Goal: Navigation & Orientation: Find specific page/section

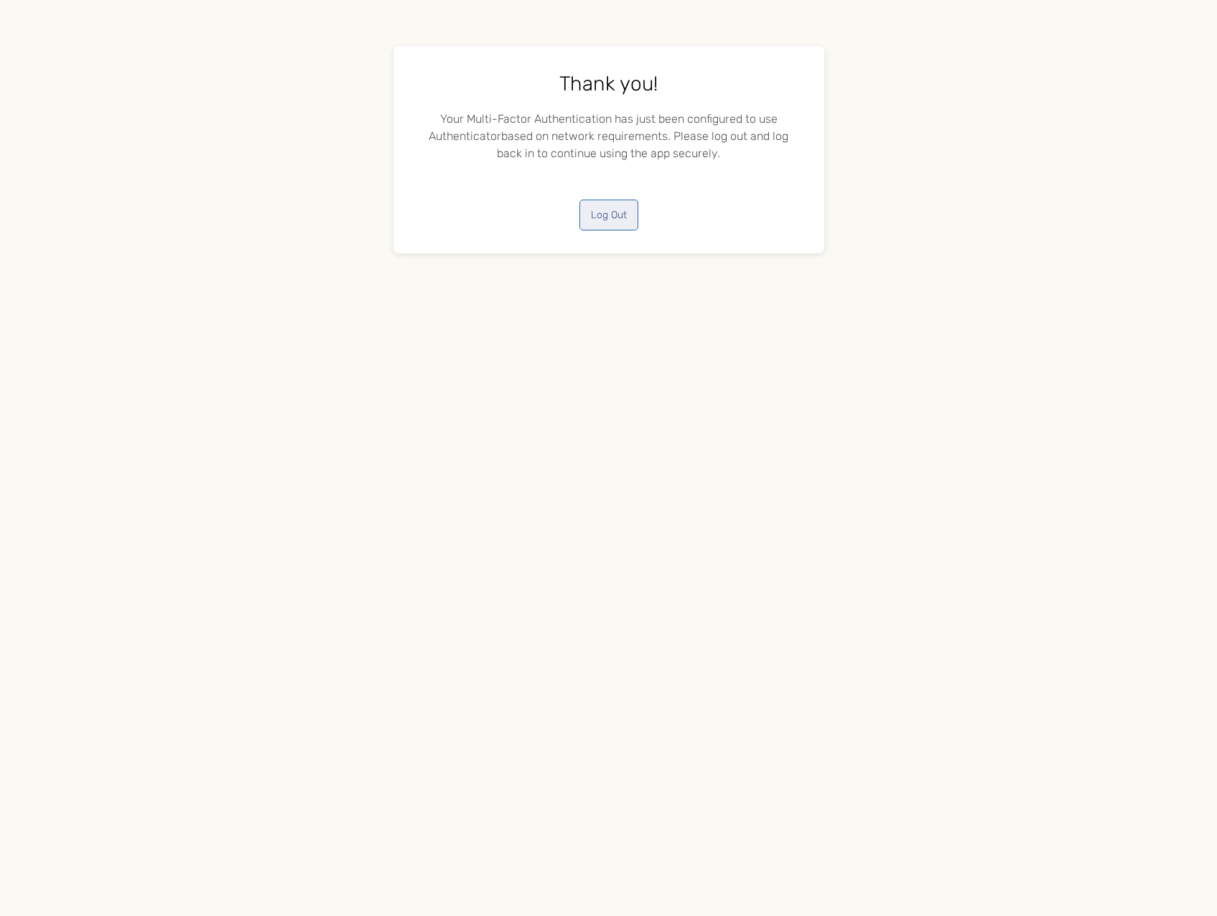
click at [609, 218] on button "Log Out" at bounding box center [608, 215] width 59 height 31
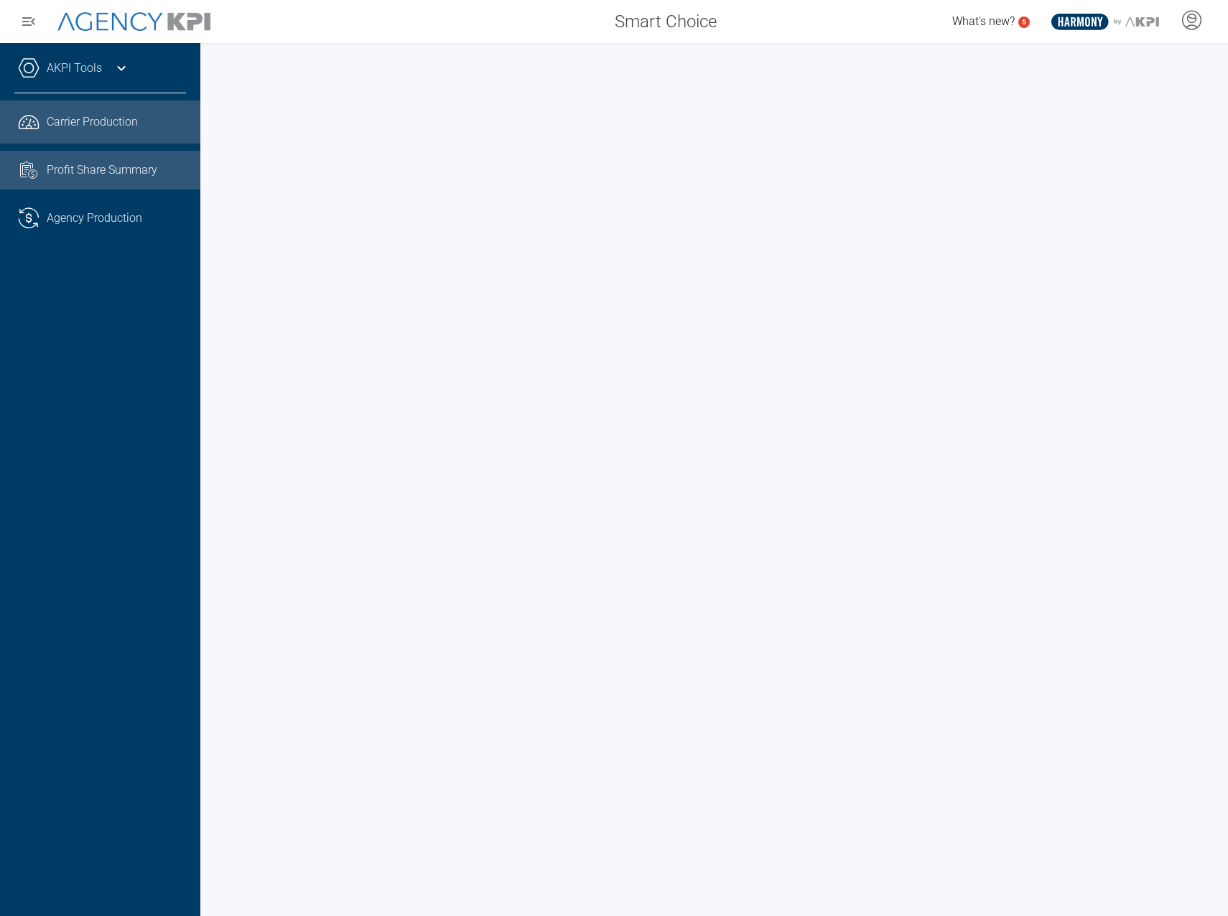
click at [79, 170] on span "Profit Share Summary" at bounding box center [102, 170] width 111 height 17
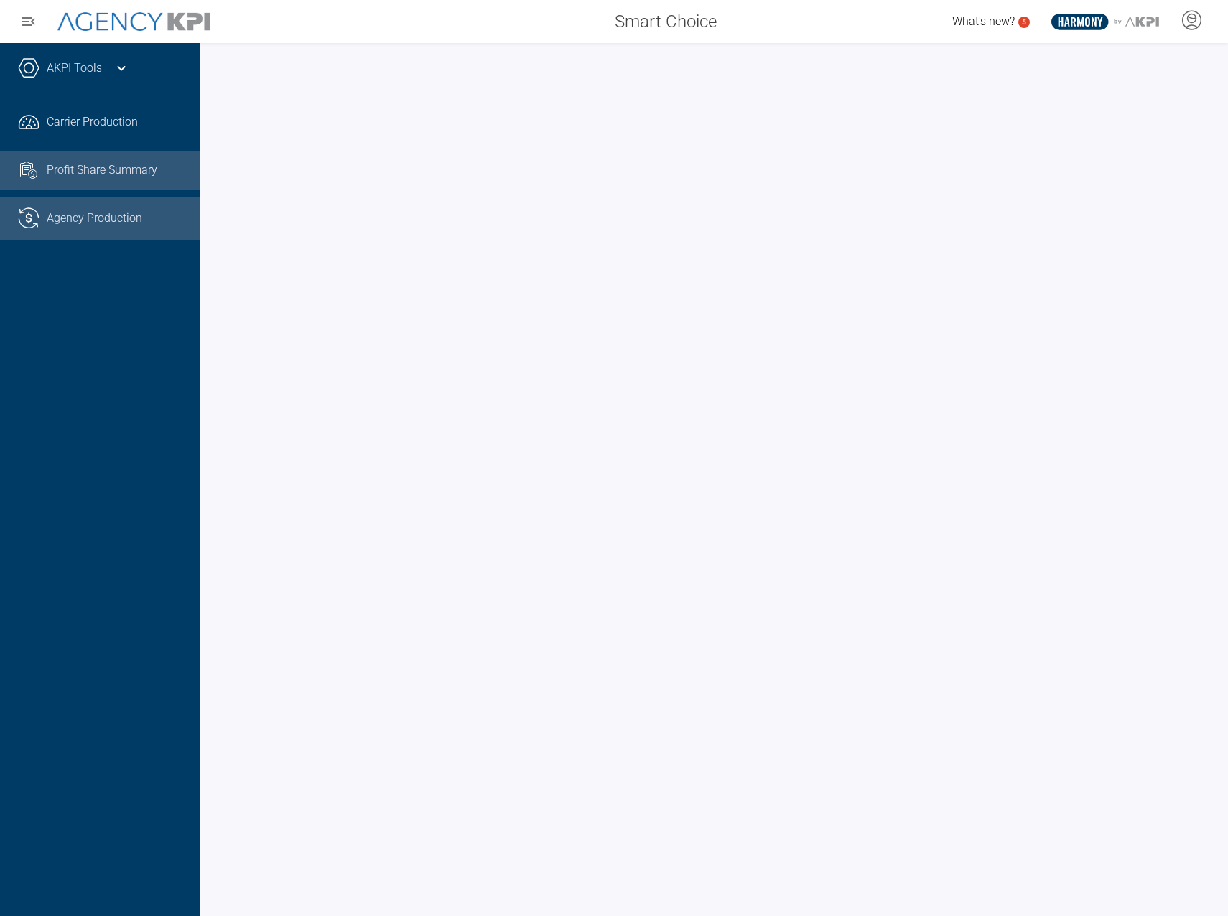
click at [95, 221] on span "Agency Production" at bounding box center [94, 218] width 95 height 17
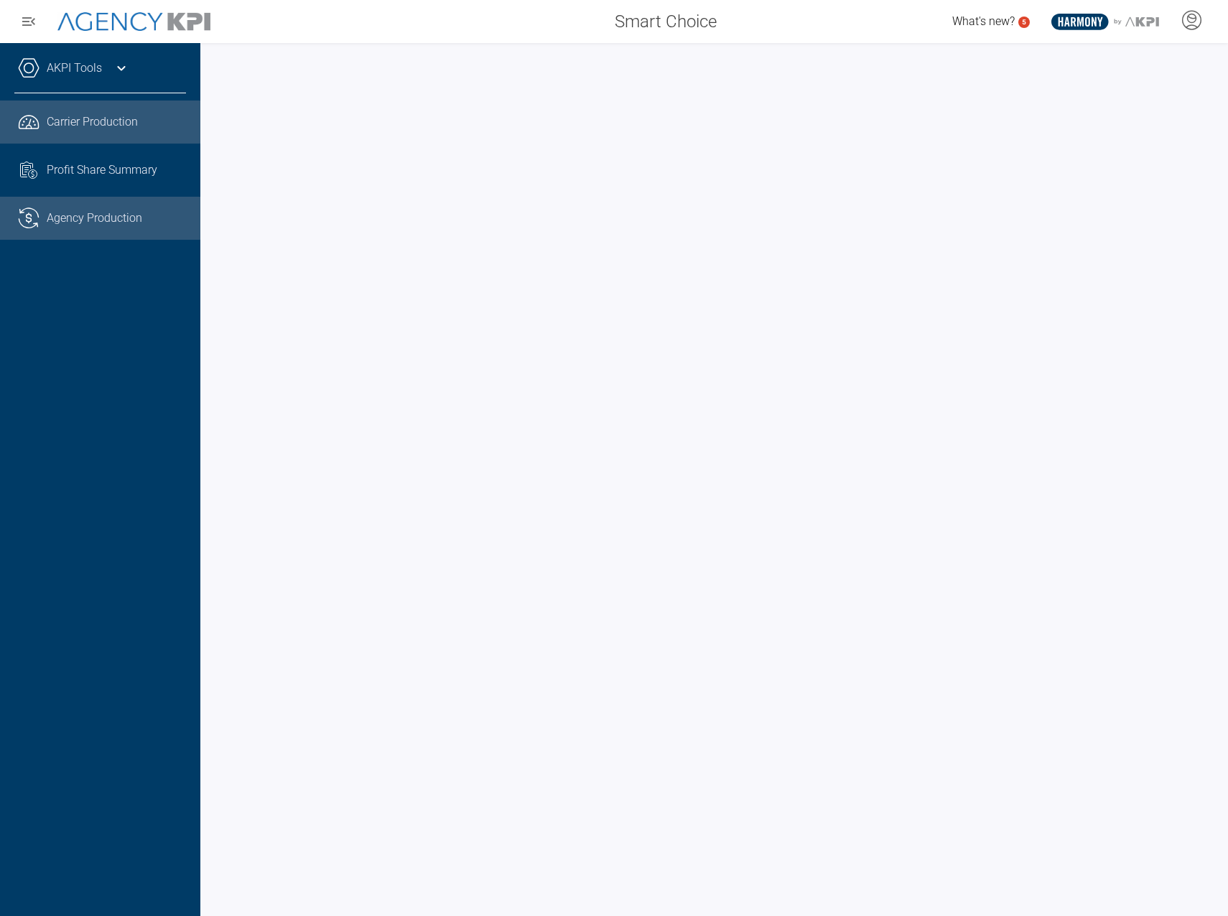
click at [51, 121] on span "Carrier Production" at bounding box center [92, 121] width 91 height 17
click at [101, 58] on div "AKPI Tools" at bounding box center [100, 75] width 172 height 36
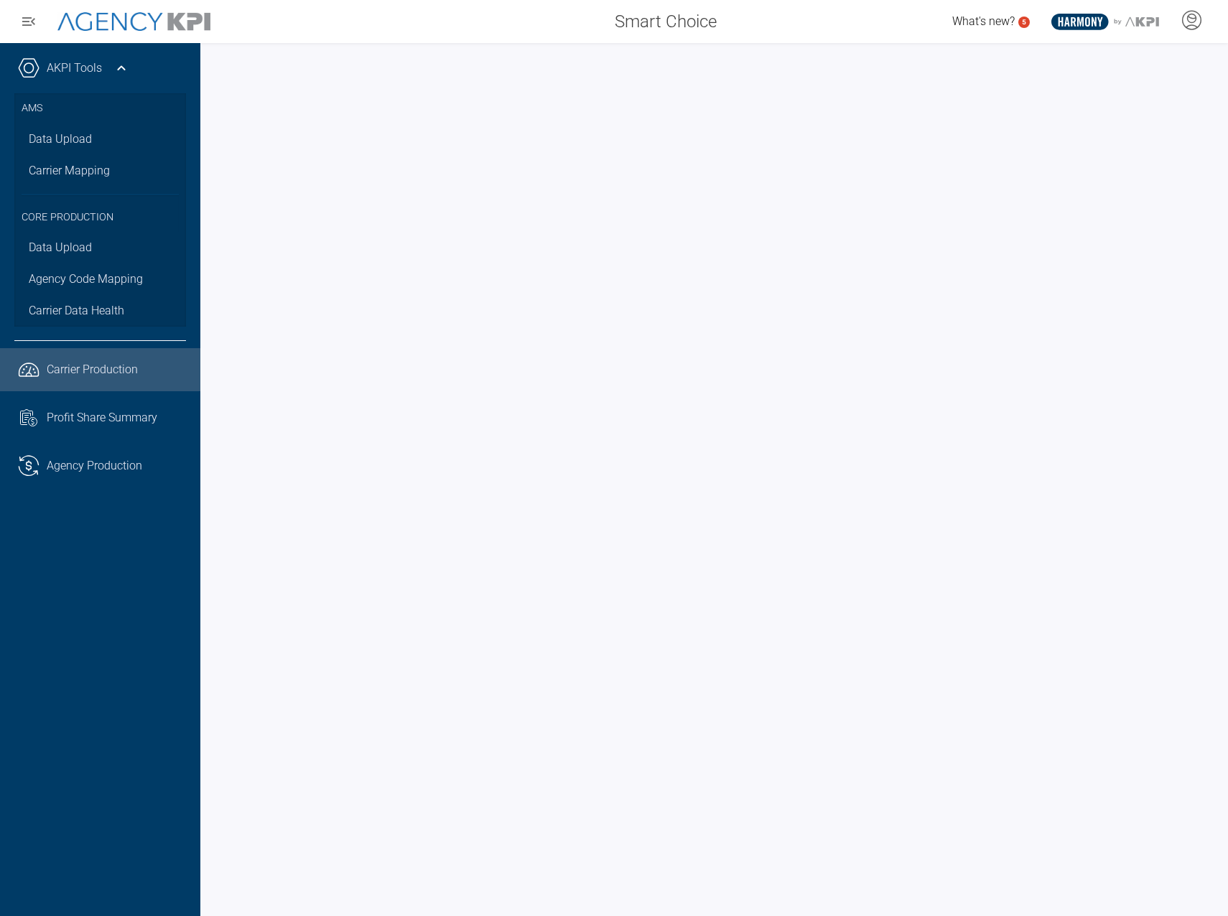
click at [99, 59] on div "AKPI Tools" at bounding box center [100, 75] width 172 height 36
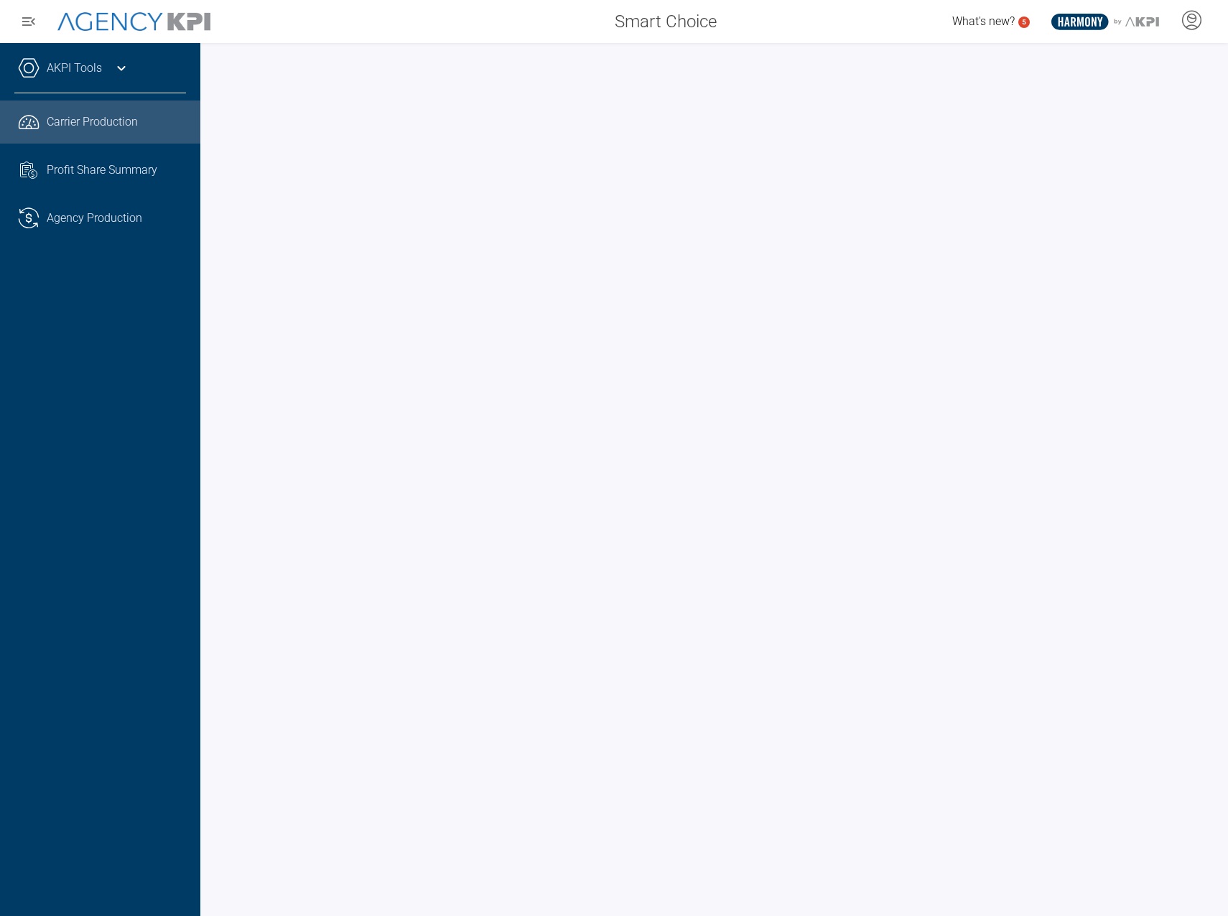
click at [968, 21] on span "What's new?" at bounding box center [983, 21] width 62 height 14
click at [47, 215] on span "Agency Production" at bounding box center [94, 218] width 95 height 17
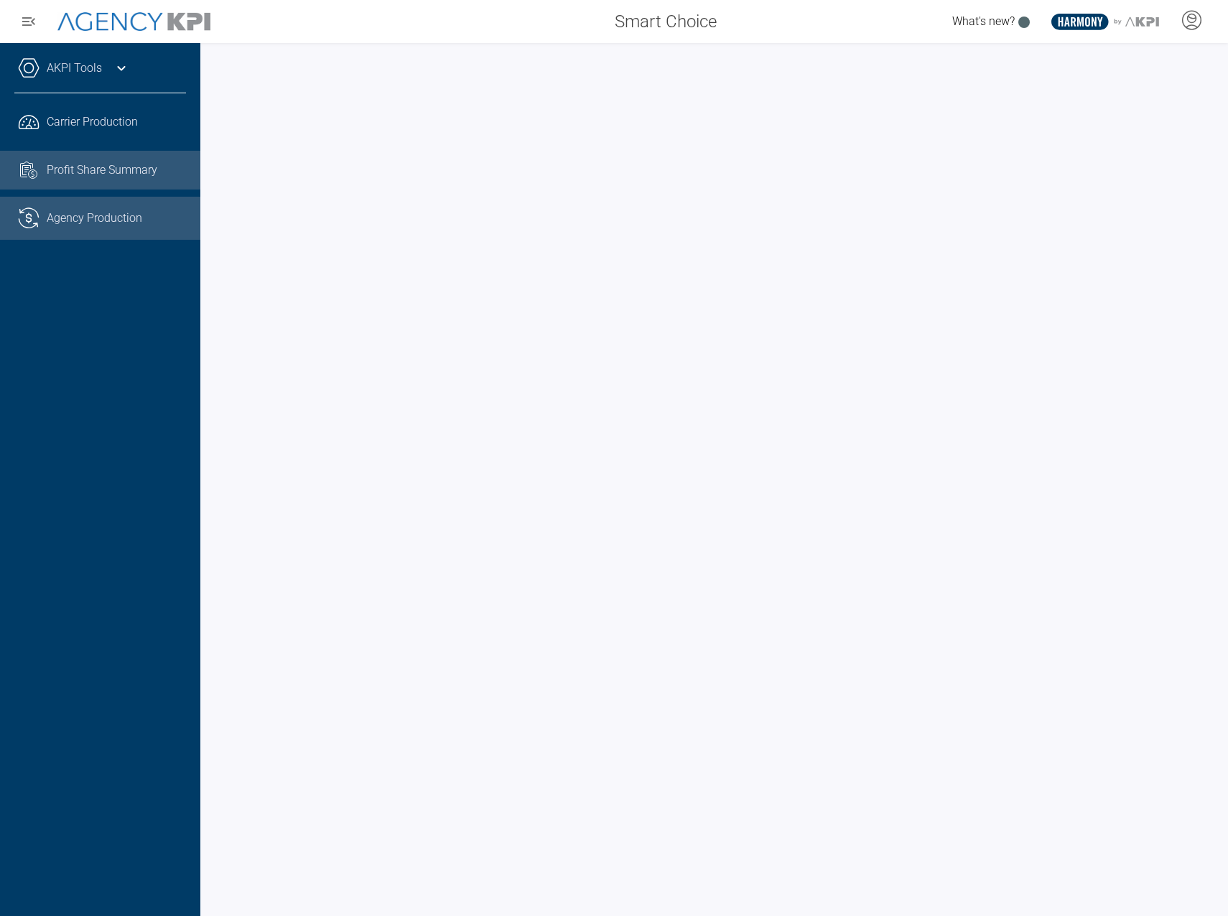
click at [114, 174] on span "Profit Share Summary" at bounding box center [102, 170] width 111 height 17
click at [96, 82] on div "AKPI Tools" at bounding box center [100, 75] width 172 height 36
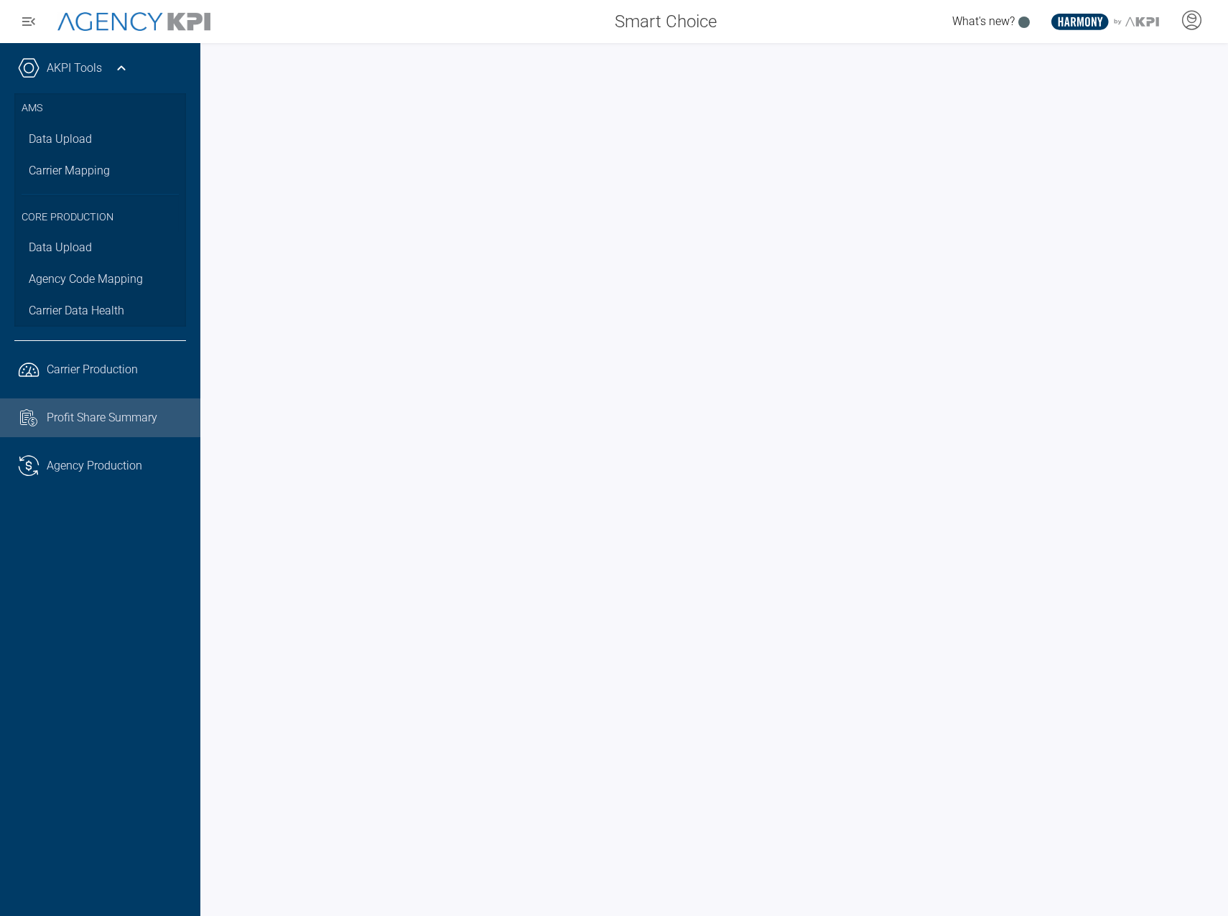
click at [113, 67] on icon at bounding box center [121, 68] width 17 height 17
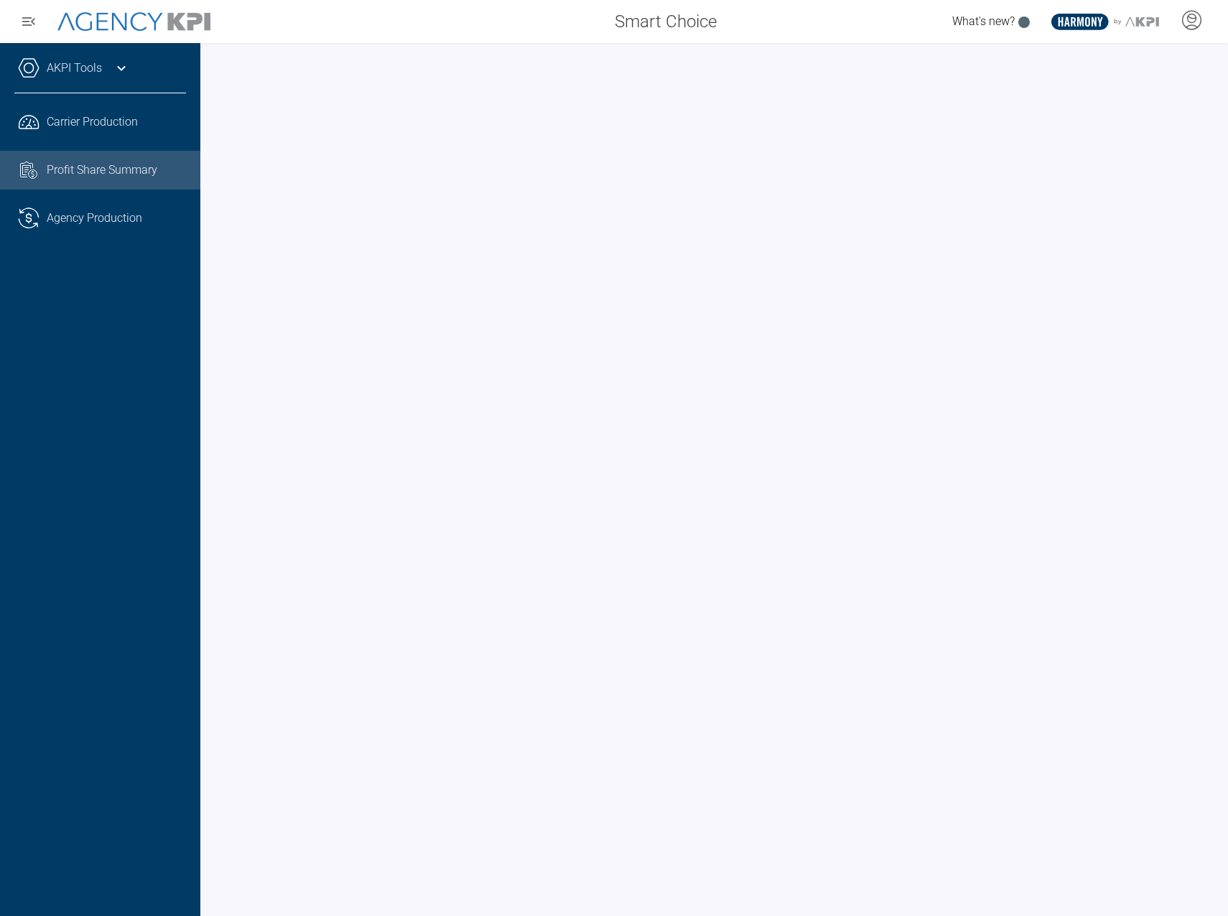
click at [1085, 23] on icon at bounding box center [1080, 21] width 45 height 9
click at [1195, 27] on icon at bounding box center [1191, 20] width 22 height 22
click at [1090, 51] on li "Log Out" at bounding box center [1134, 59] width 154 height 30
